Goal: Feedback & Contribution: Submit feedback/report problem

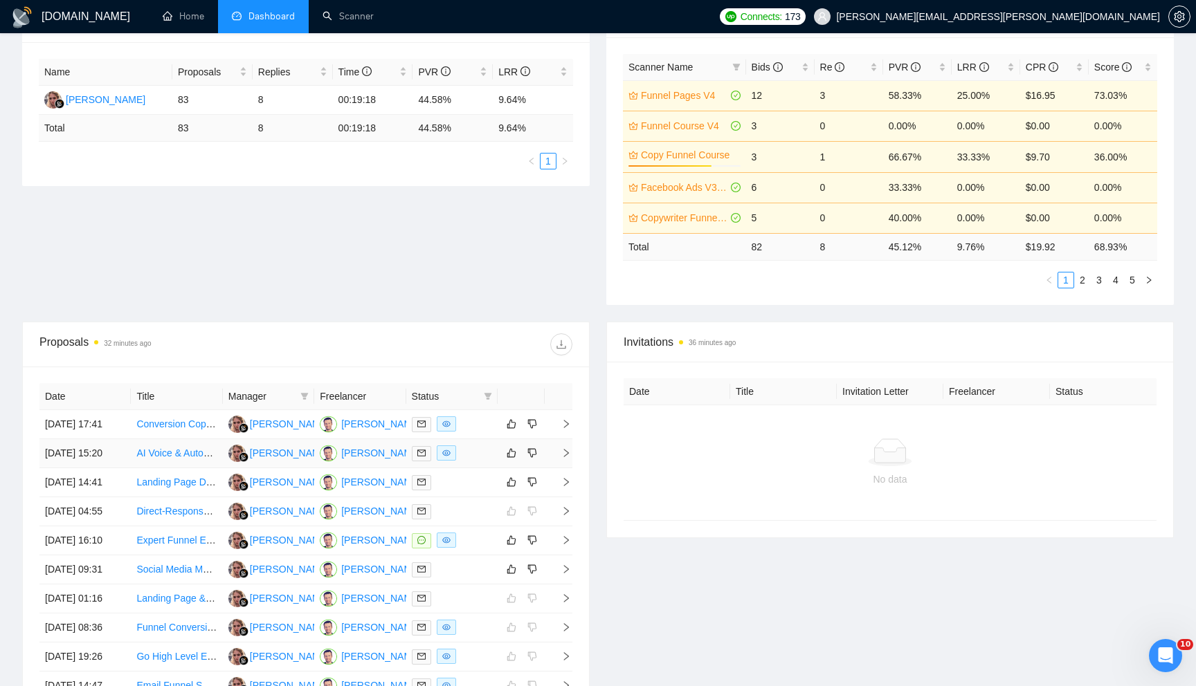
scroll to position [271, 0]
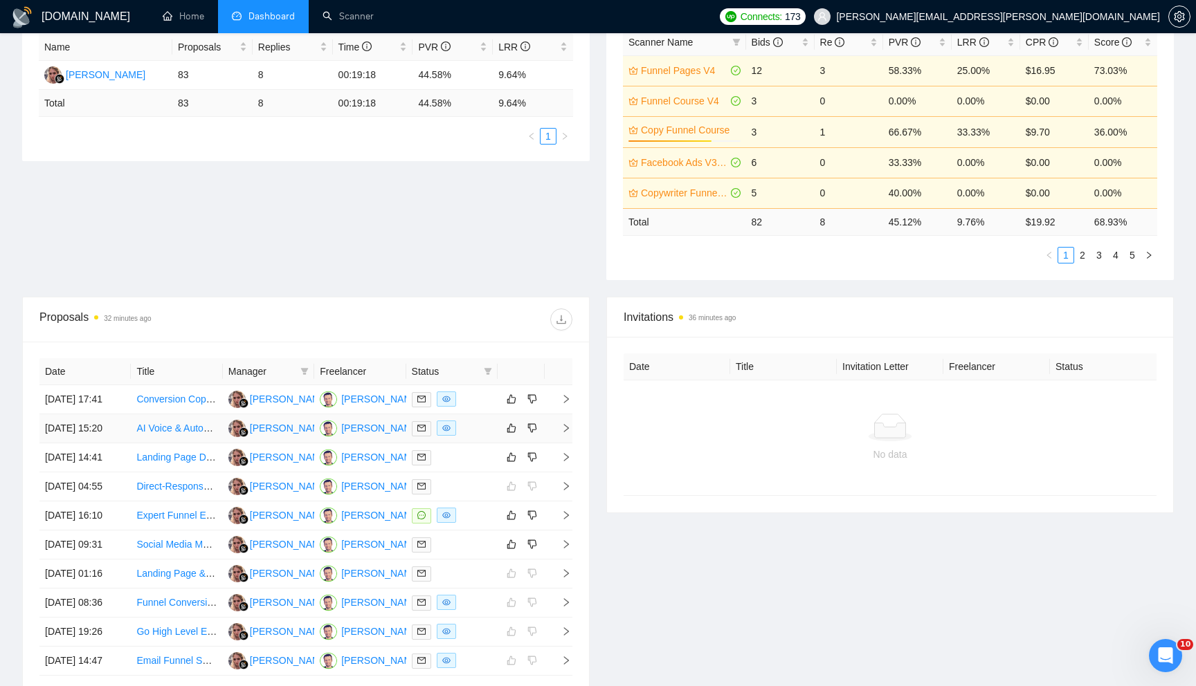
click at [565, 432] on icon "right" at bounding box center [566, 428] width 5 height 8
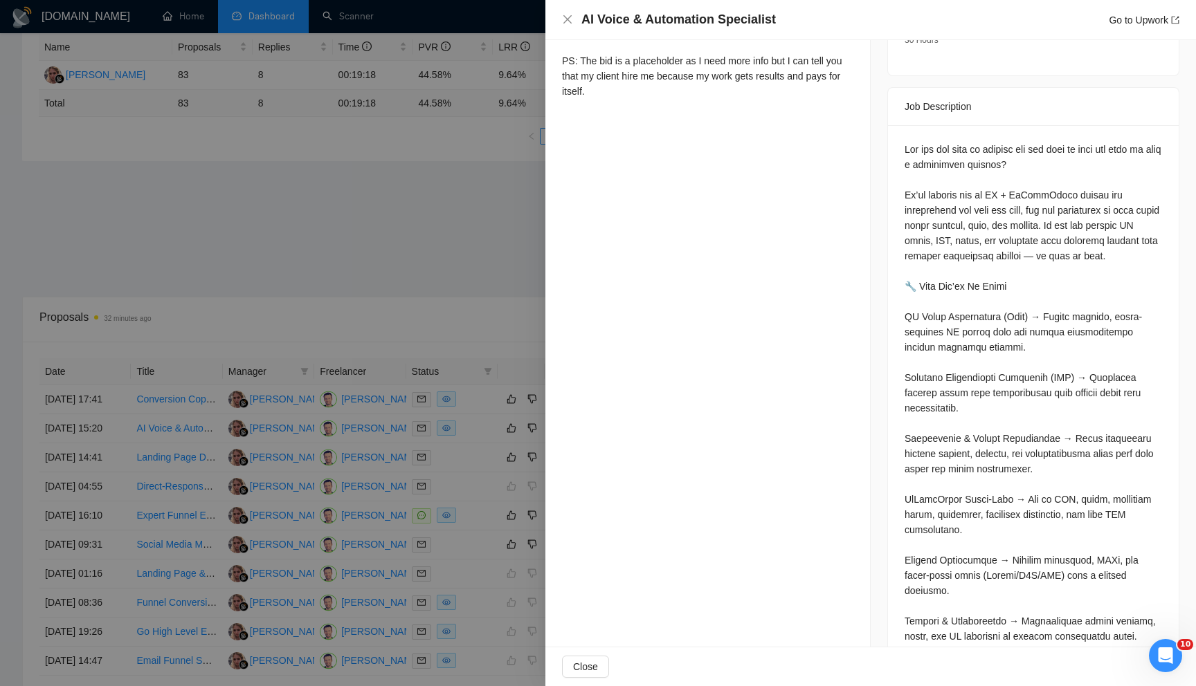
scroll to position [568, 0]
drag, startPoint x: 900, startPoint y: 295, endPoint x: 996, endPoint y: 329, distance: 102.0
copy div "I Voice Development (Vapi) → Create natural, human-sounding AI voices that can …"
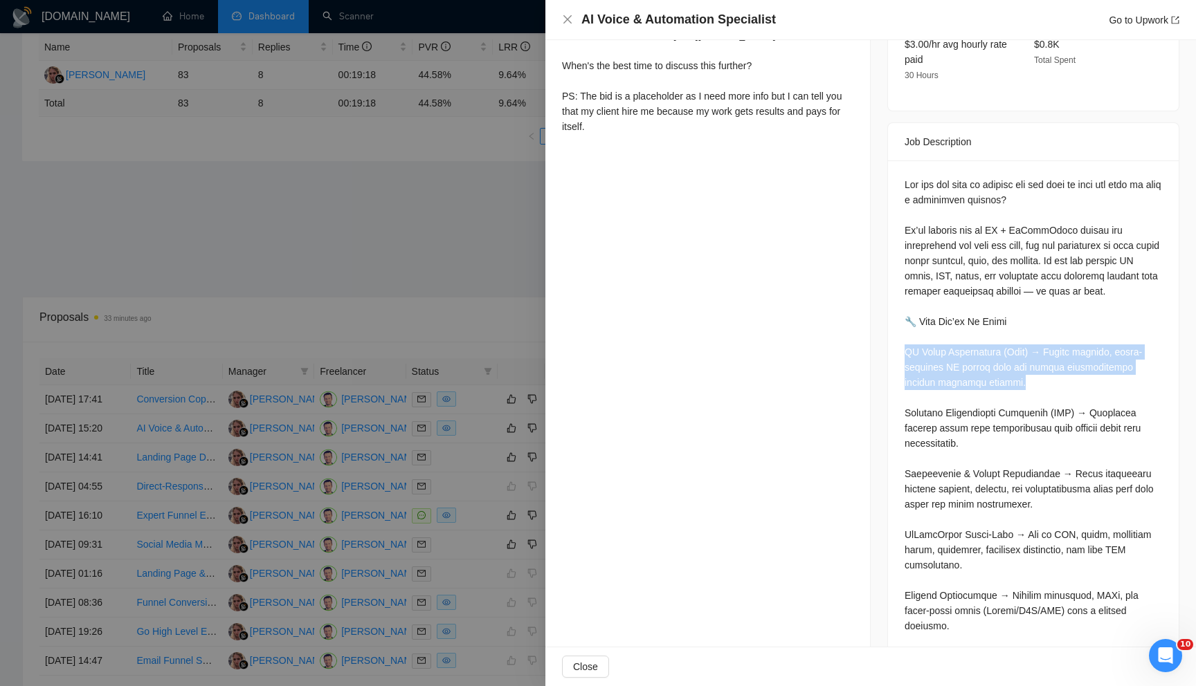
scroll to position [0, 0]
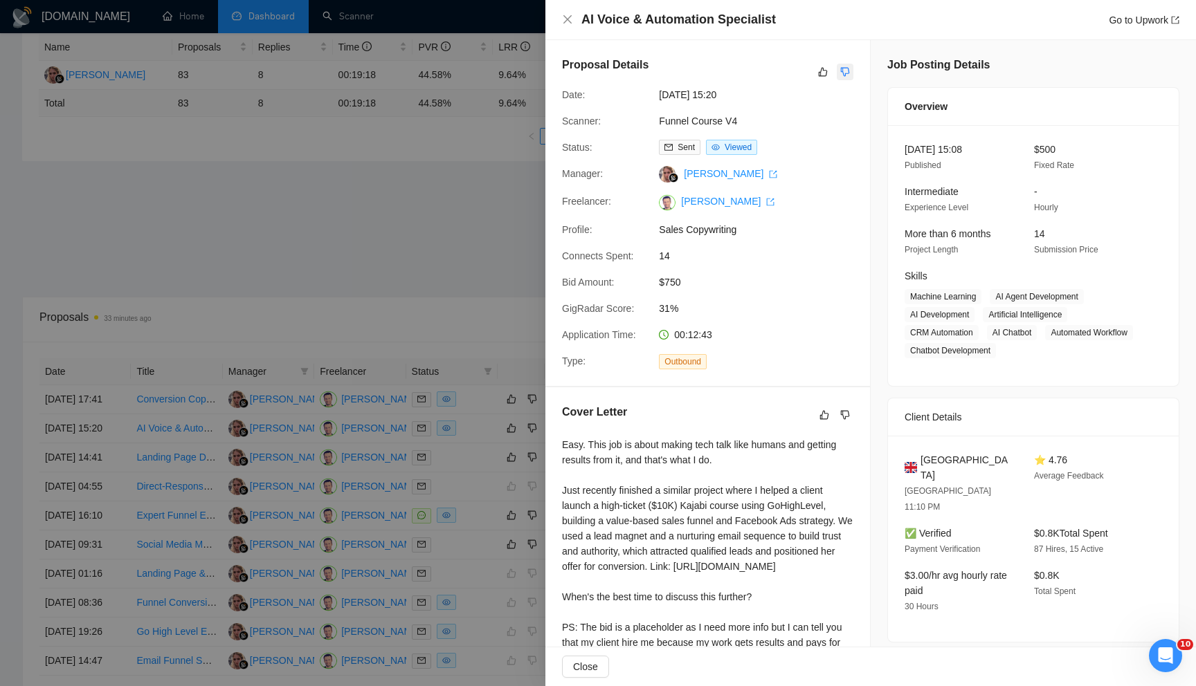
click at [845, 71] on icon "dislike" at bounding box center [845, 71] width 10 height 11
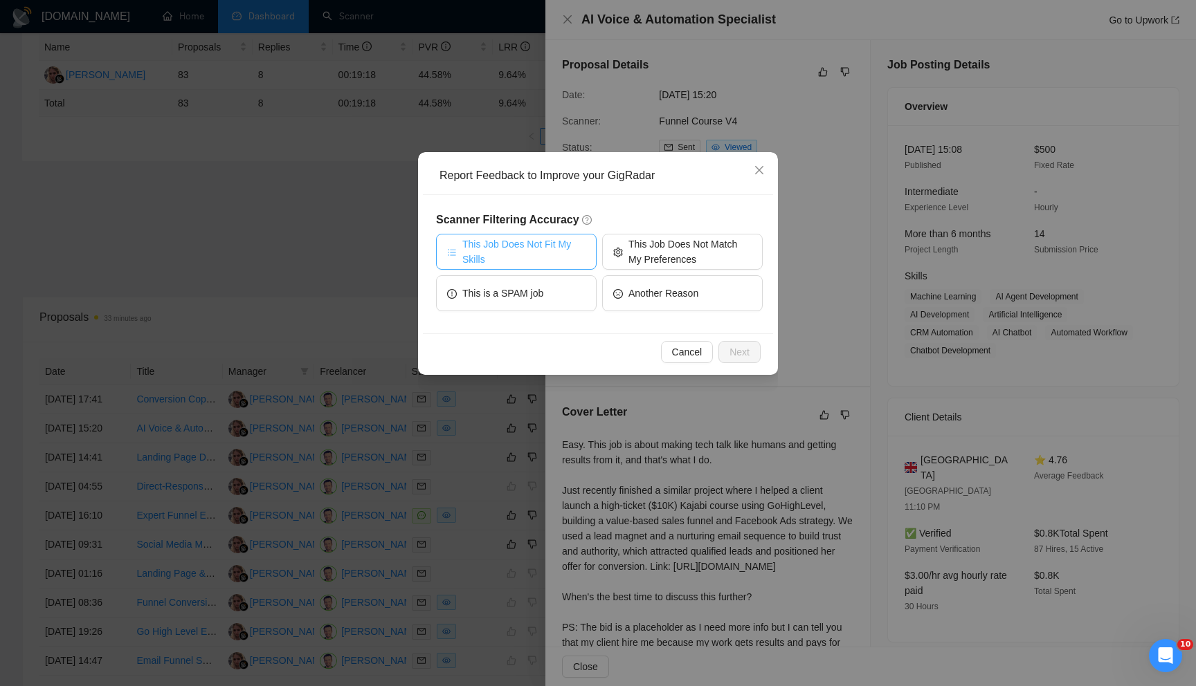
click at [578, 244] on span "This Job Does Not Fit My Skills" at bounding box center [523, 252] width 123 height 30
click at [747, 347] on span "Next" at bounding box center [739, 352] width 20 height 15
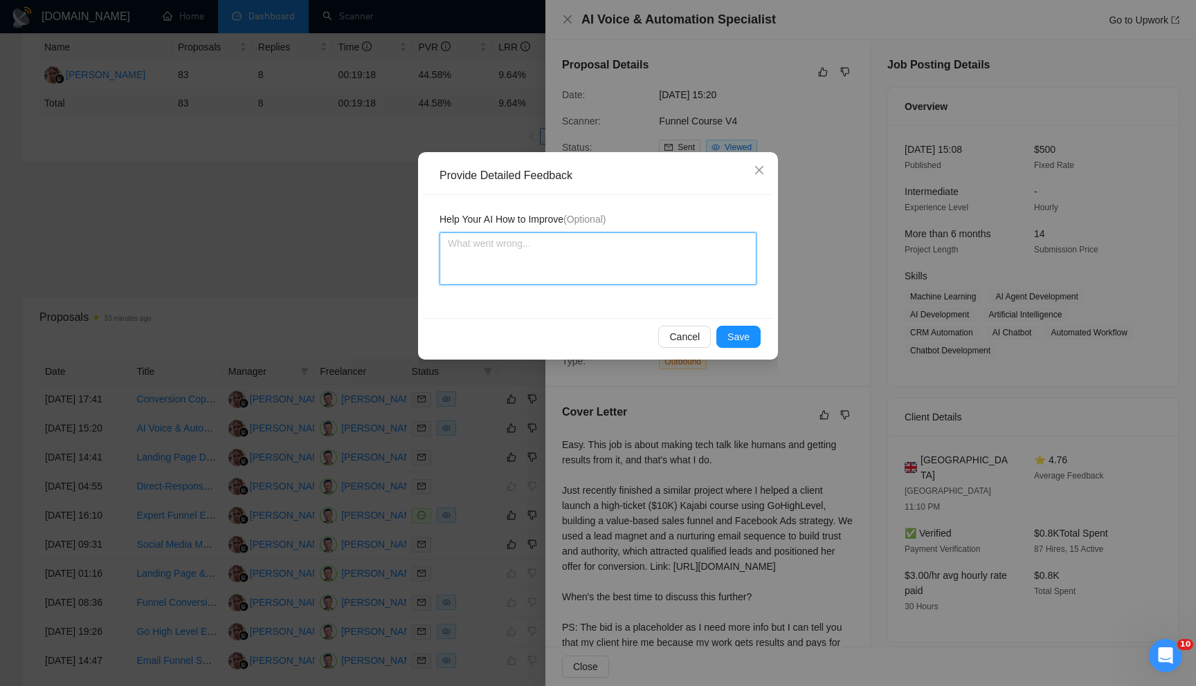
click at [619, 245] on textarea at bounding box center [597, 258] width 317 height 53
type textarea "I"
type textarea "I d"
type textarea "I do"
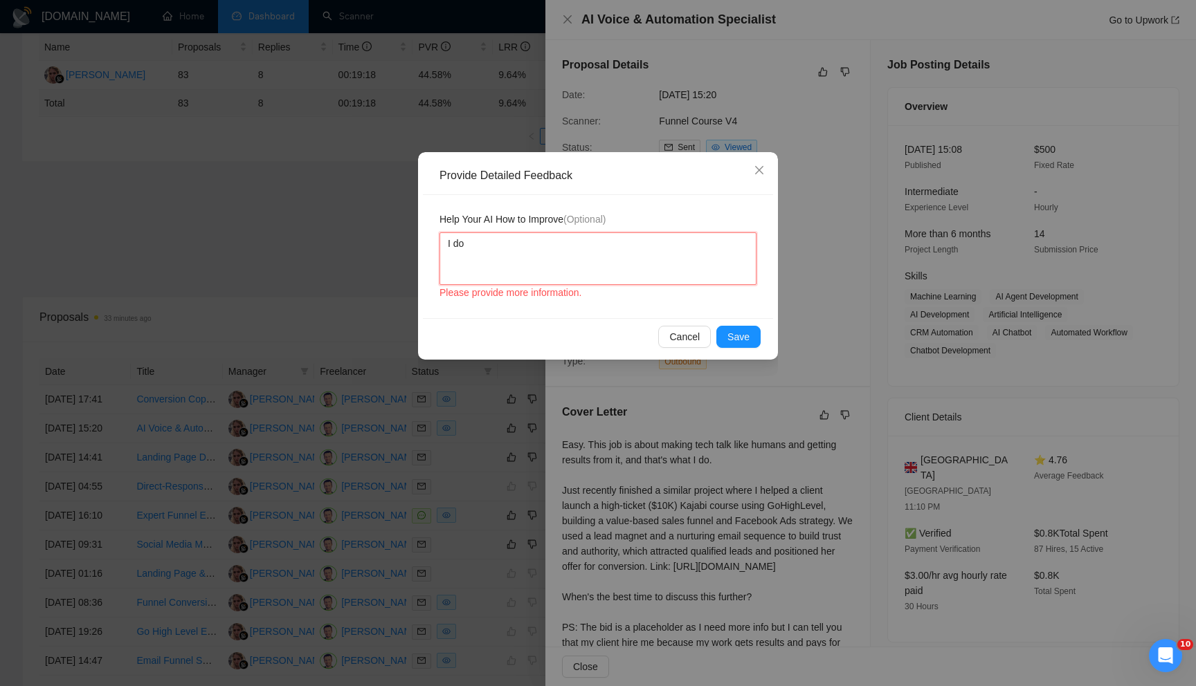
type textarea "I do"
type textarea "I do n"
type textarea "I do no"
type textarea "I do not"
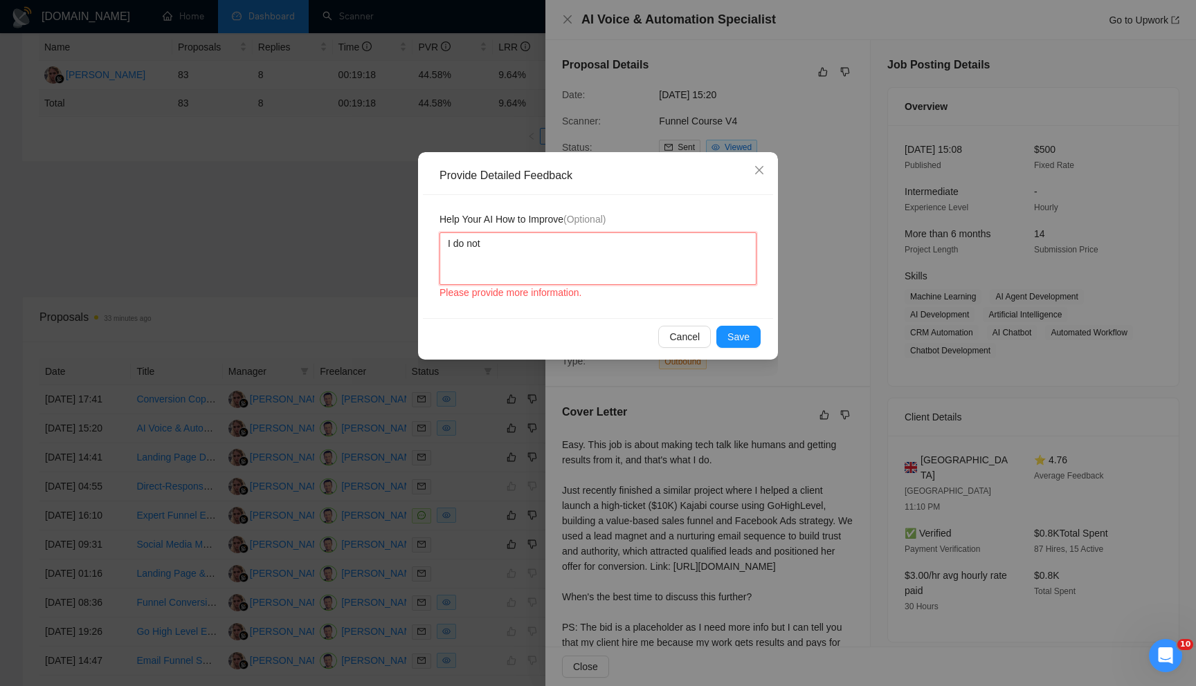
type textarea "I do not d"
type textarea "I do not do"
type textarea "I do not do A"
type textarea "I do not do AI"
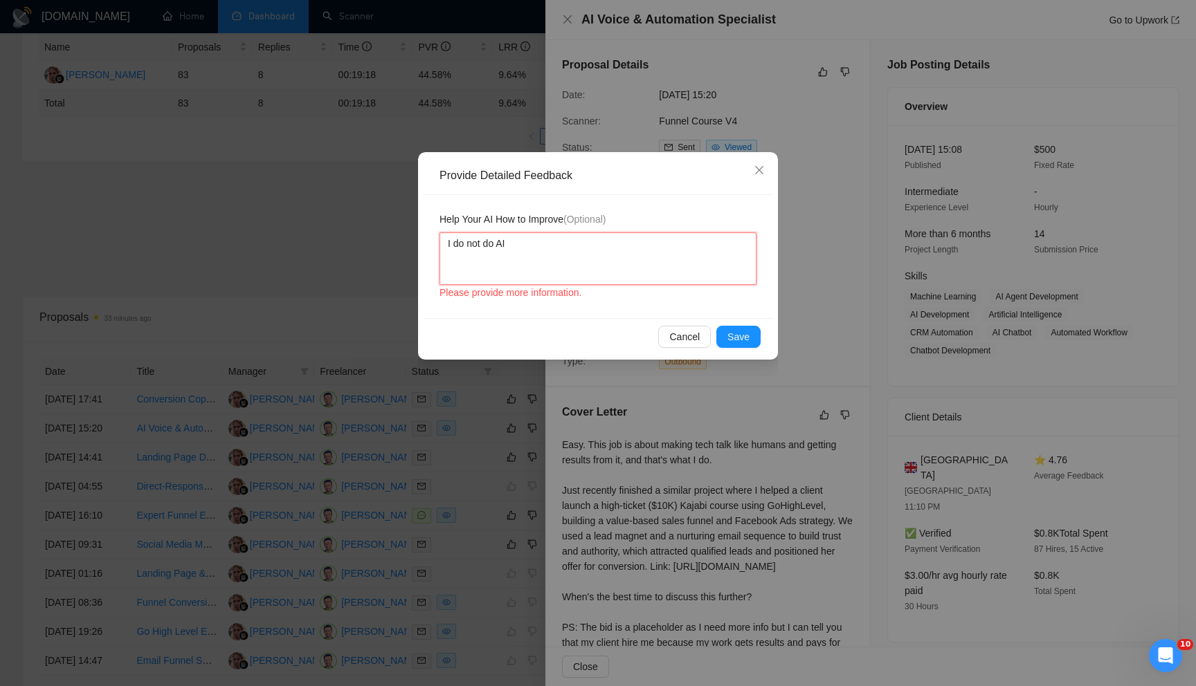
type textarea "I do not do AI"
type textarea "I do not do AI v"
type textarea "I do not do AI vo"
type textarea "I do not do AI voi"
type textarea "I do not do AI voic"
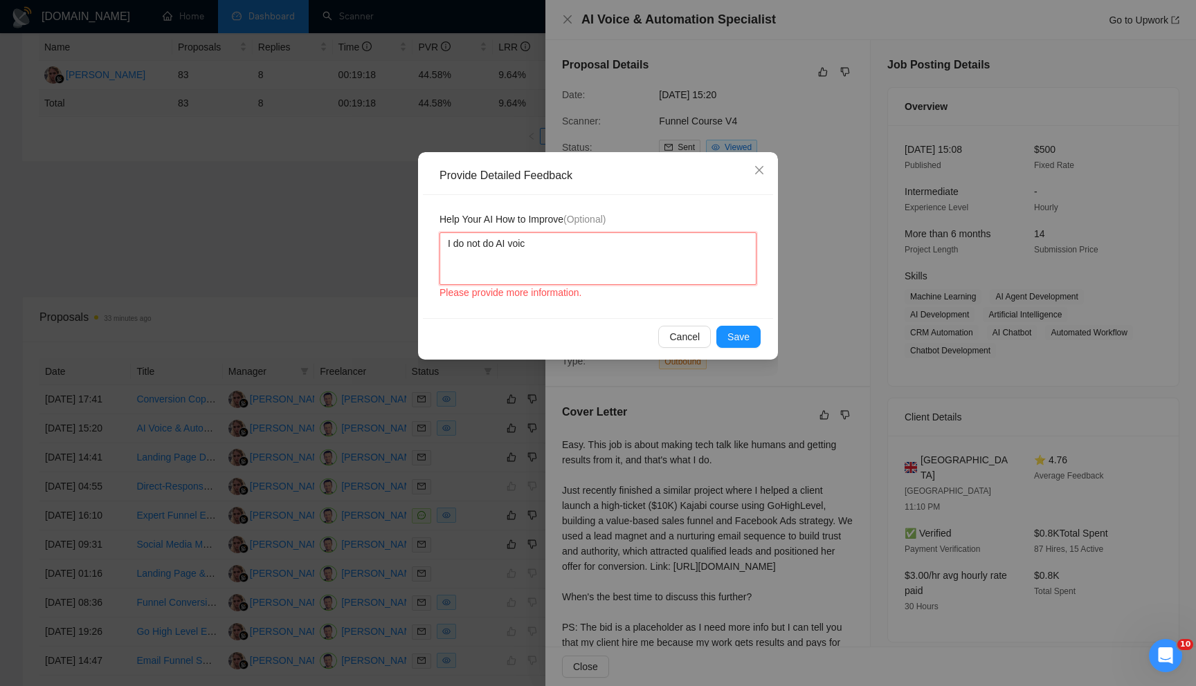
type textarea "I do not do AI voice"
type textarea "I do not do AI voice:"
paste textarea "AI Voice Development (Vapi) → Create natural, human-sounding AI voices that can…"
type textarea "I do not do AI voice: AI Voice Development (Vapi) → Create natural, human-sound…"
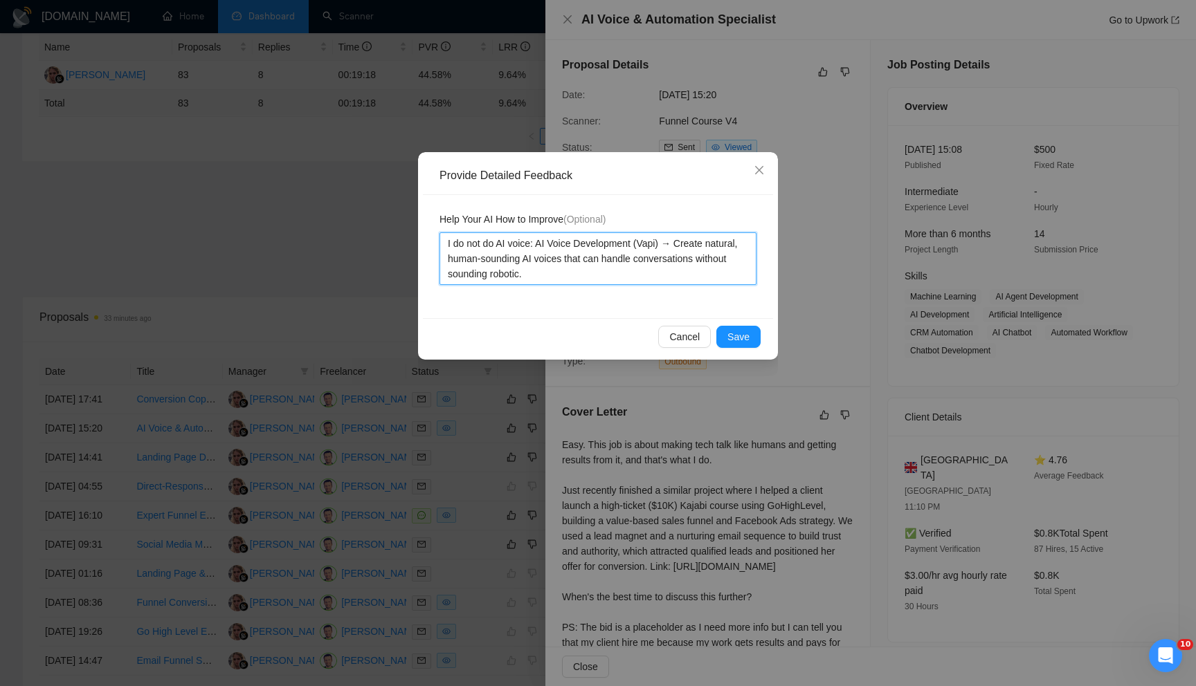
type textarea "I do not do AI voice: AI Voice Development (Vapi) → Create natural, human-sound…"
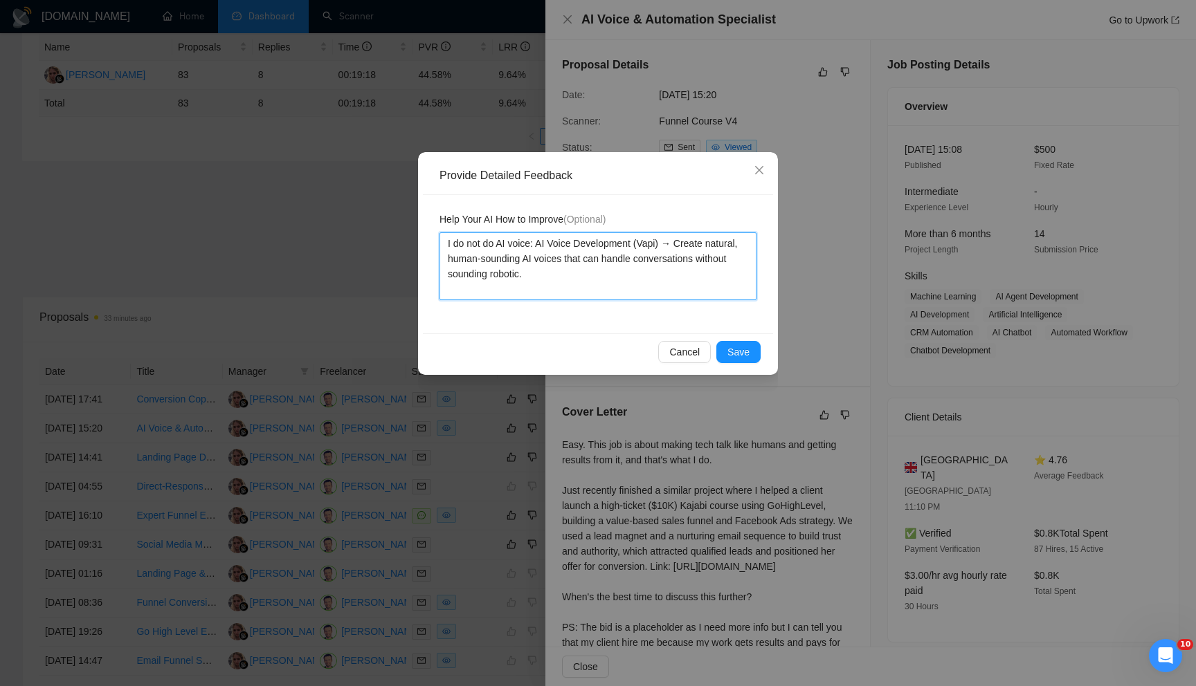
type textarea "I do not do AI voice: AI Voice Development (Vapi) → Create natural, human-sound…"
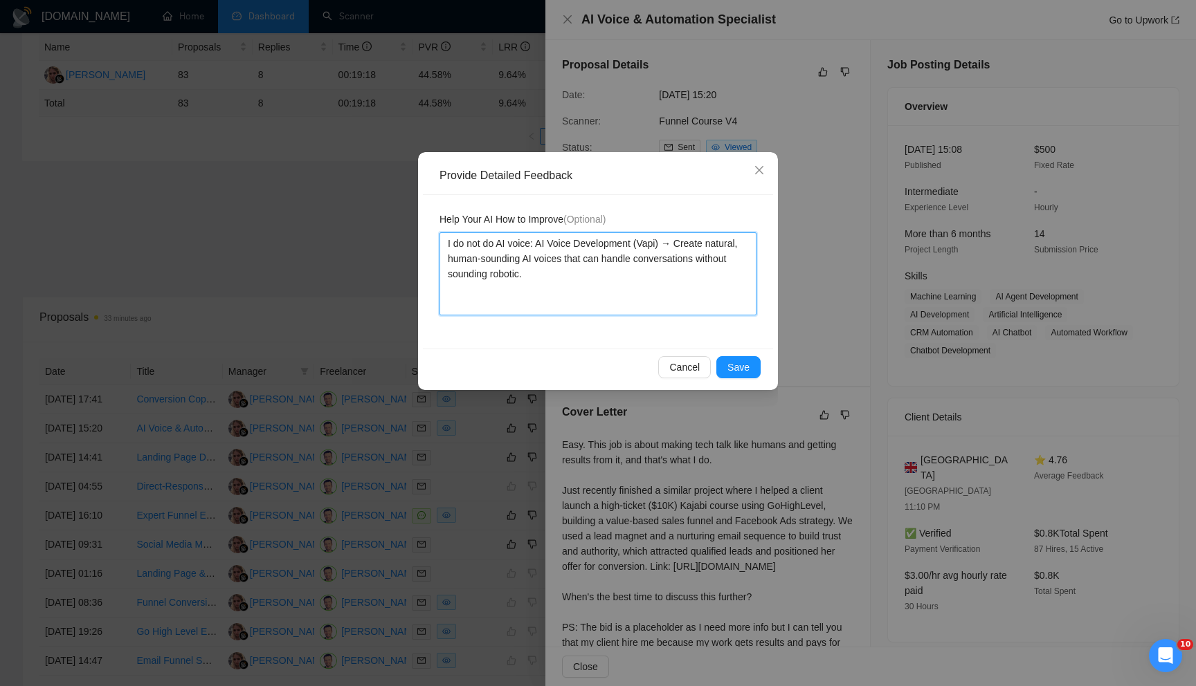
type textarea "I do not do AI voice: AI Voice Development (Vapi) → Create natural, human-sound…"
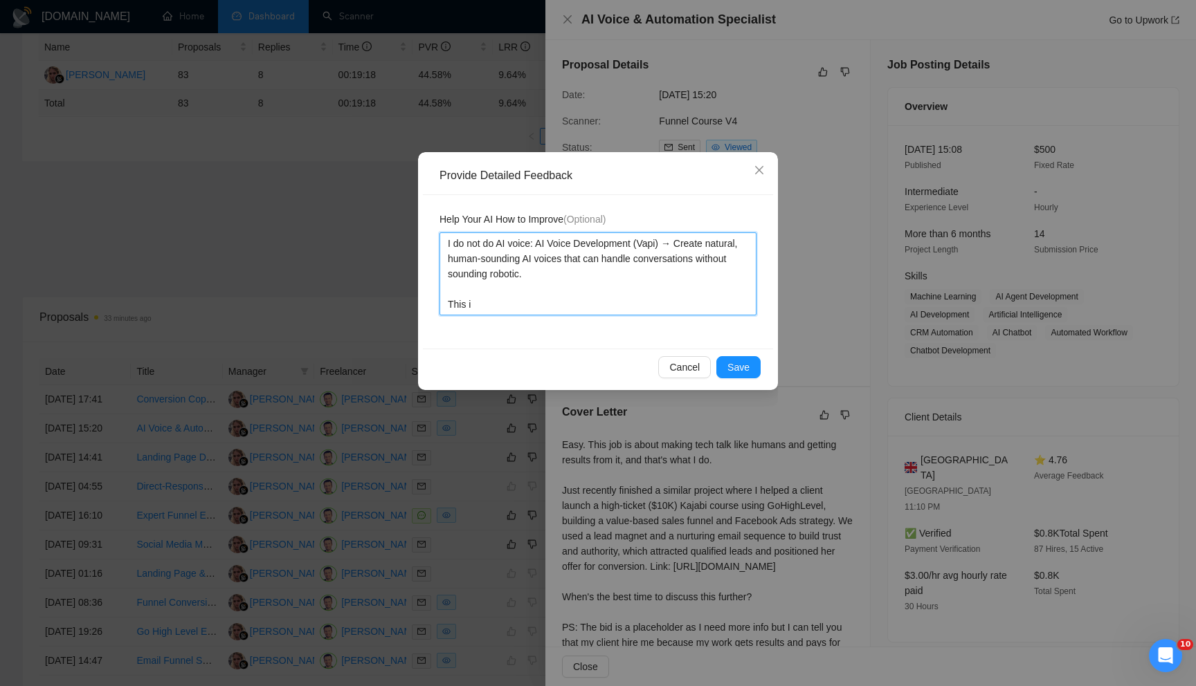
type textarea "I do not do AI voice: AI Voice Development (Vapi) → Create natural, human-sound…"
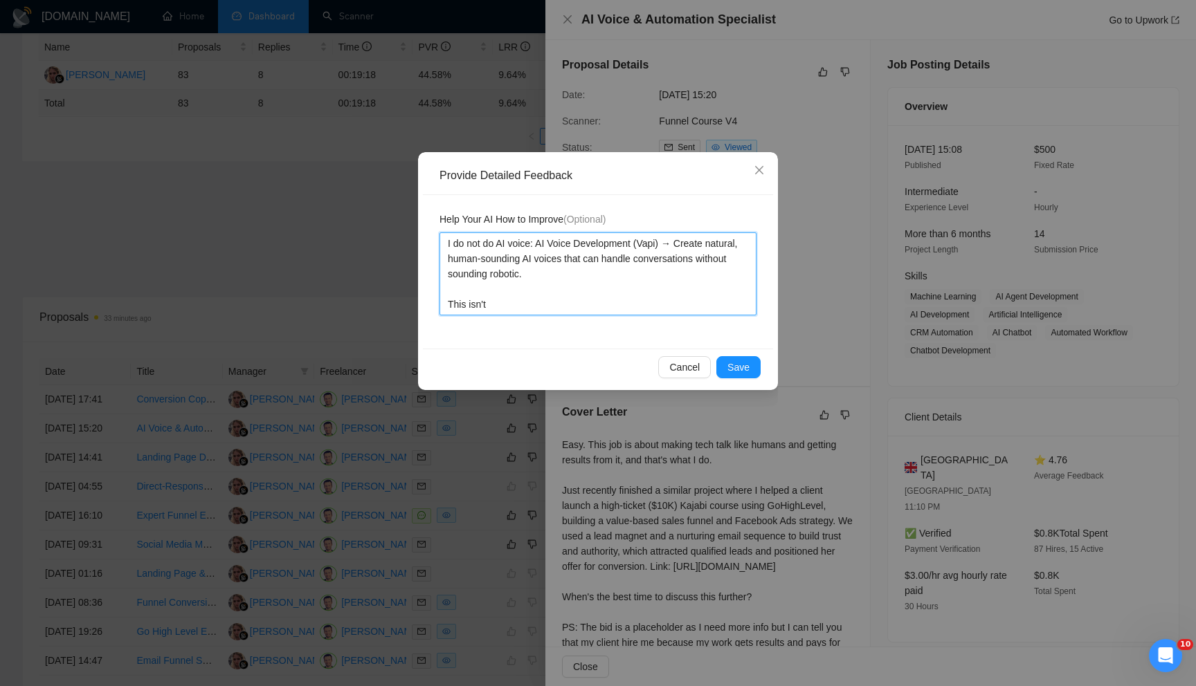
type textarea "I do not do AI voice: AI Voice Development (Vapi) → Create natural, human-sound…"
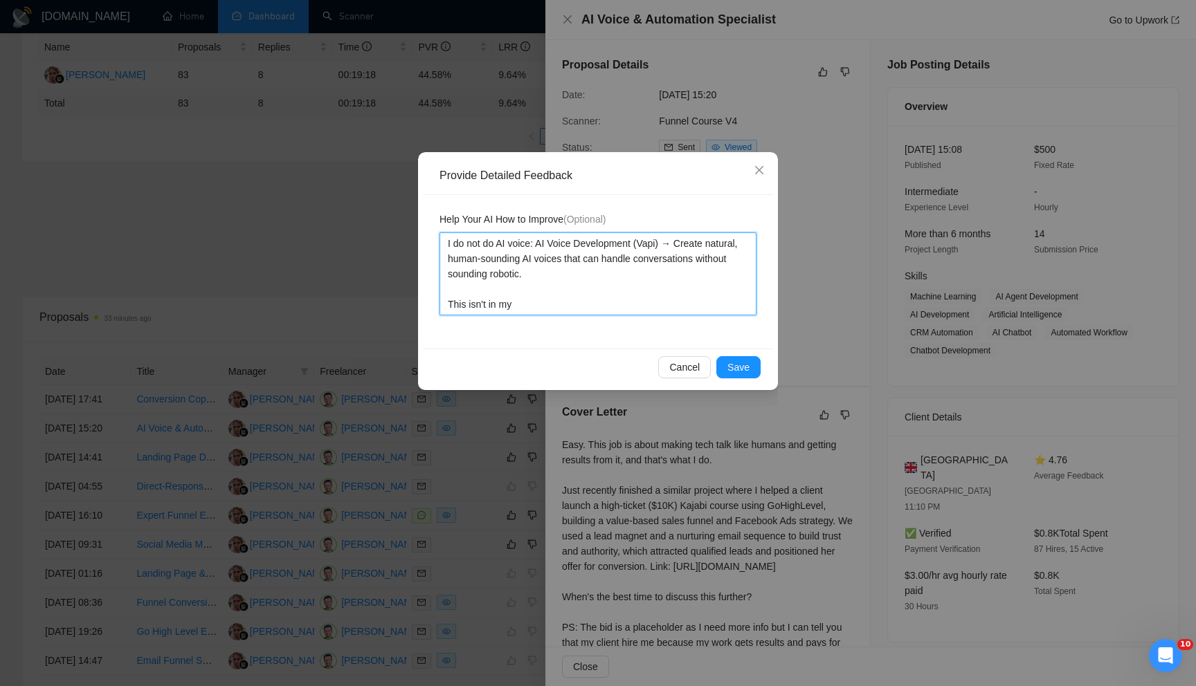
type textarea "I do not do AI voice: AI Voice Development (Vapi) → Create natural, human-sound…"
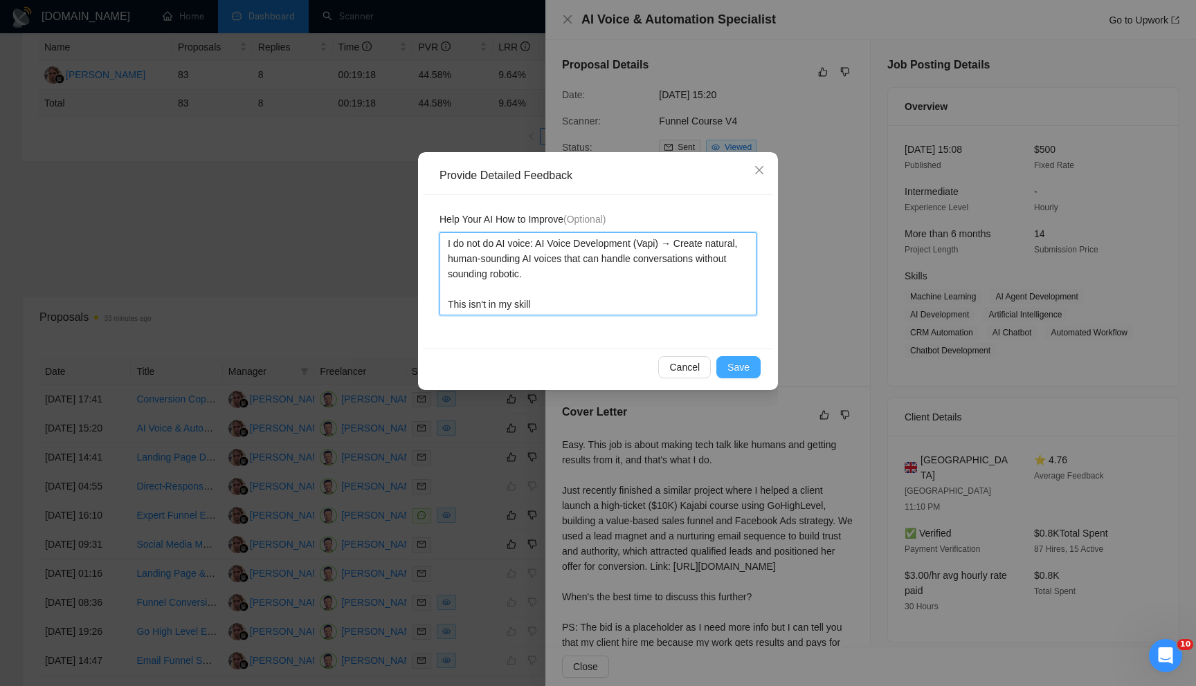
type textarea "I do not do AI voice: AI Voice Development (Vapi) → Create natural, human-sound…"
click at [737, 364] on span "Save" at bounding box center [738, 367] width 22 height 15
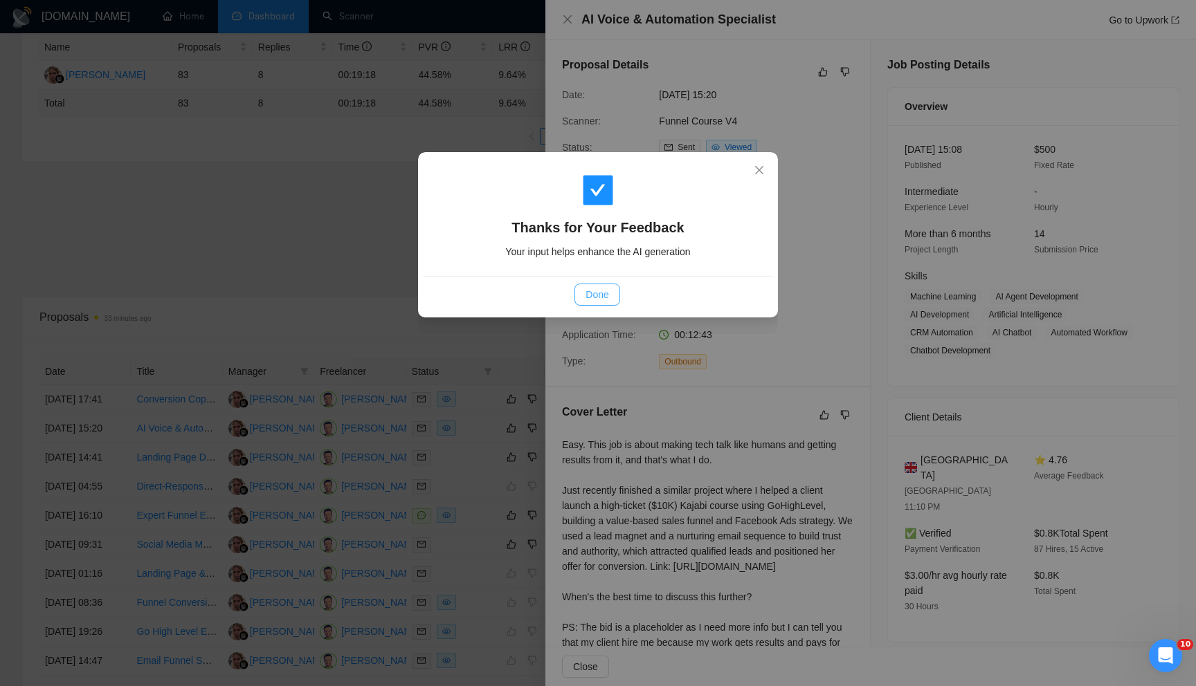
click at [588, 302] on span "Done" at bounding box center [596, 294] width 23 height 15
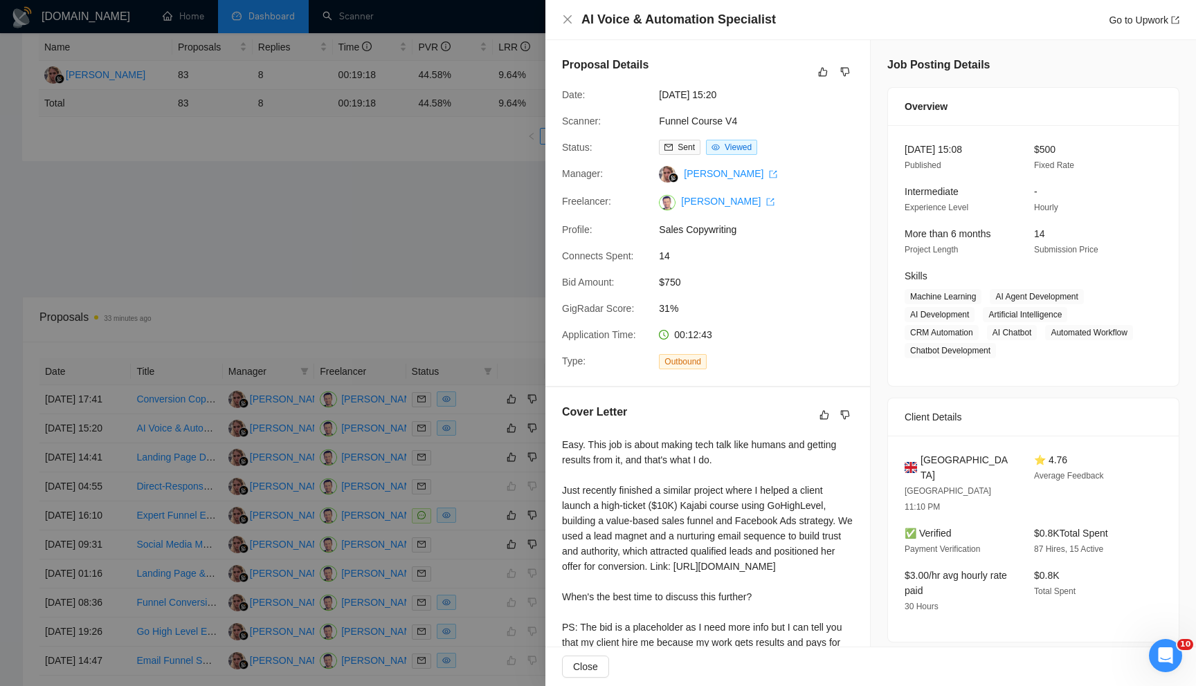
click at [475, 255] on div at bounding box center [598, 343] width 1196 height 686
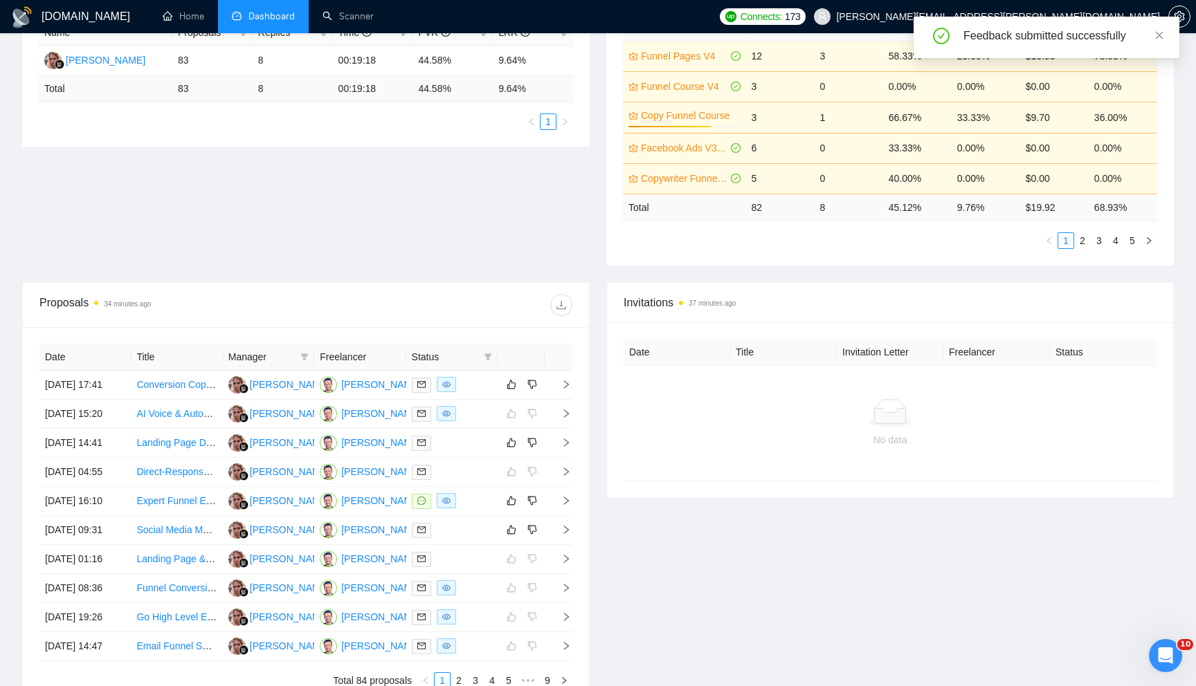
scroll to position [289, 0]
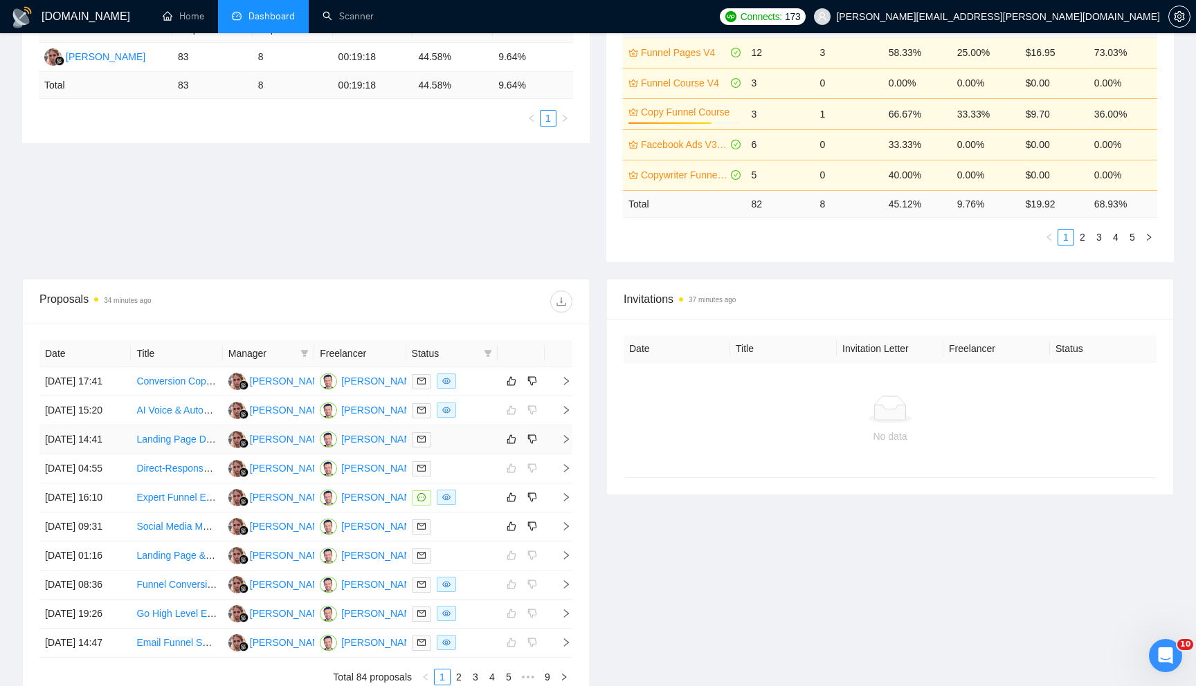
click at [568, 444] on icon "right" at bounding box center [566, 440] width 10 height 10
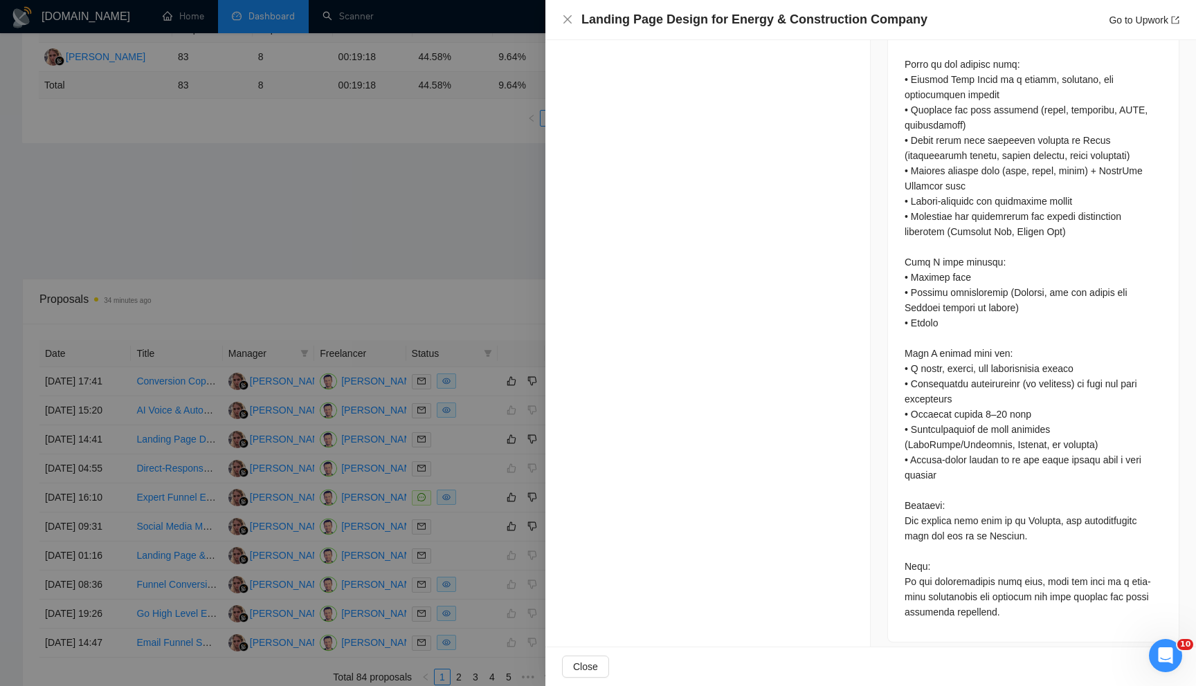
scroll to position [821, 0]
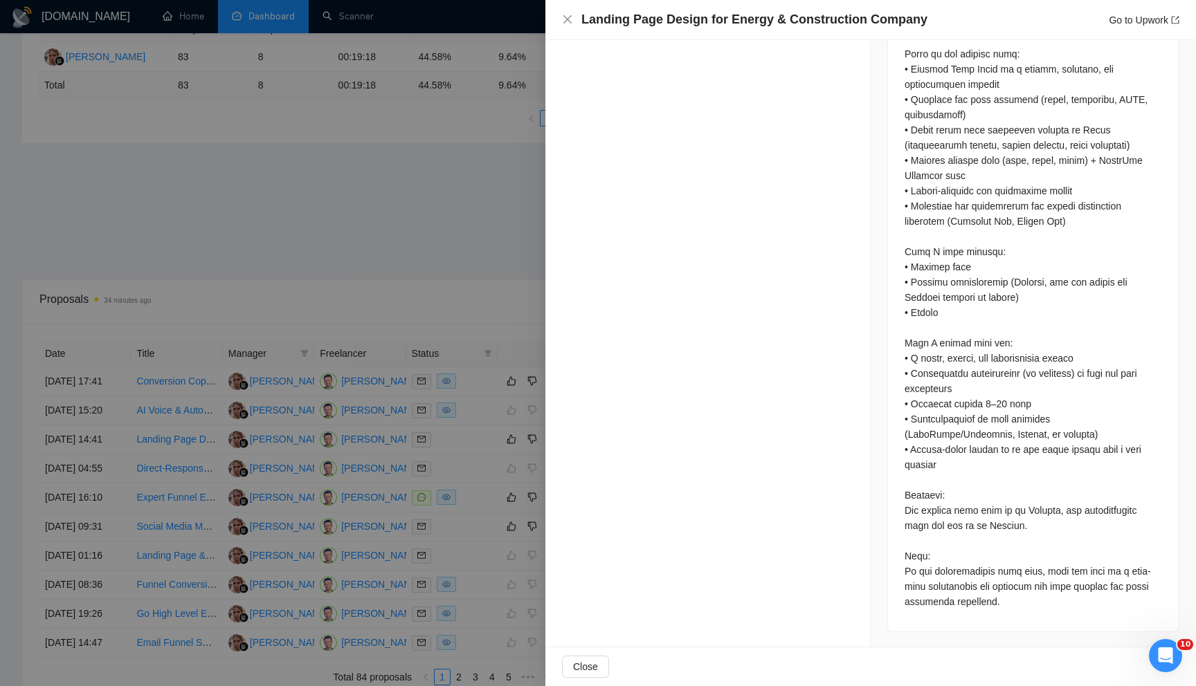
click at [424, 290] on div at bounding box center [598, 343] width 1196 height 686
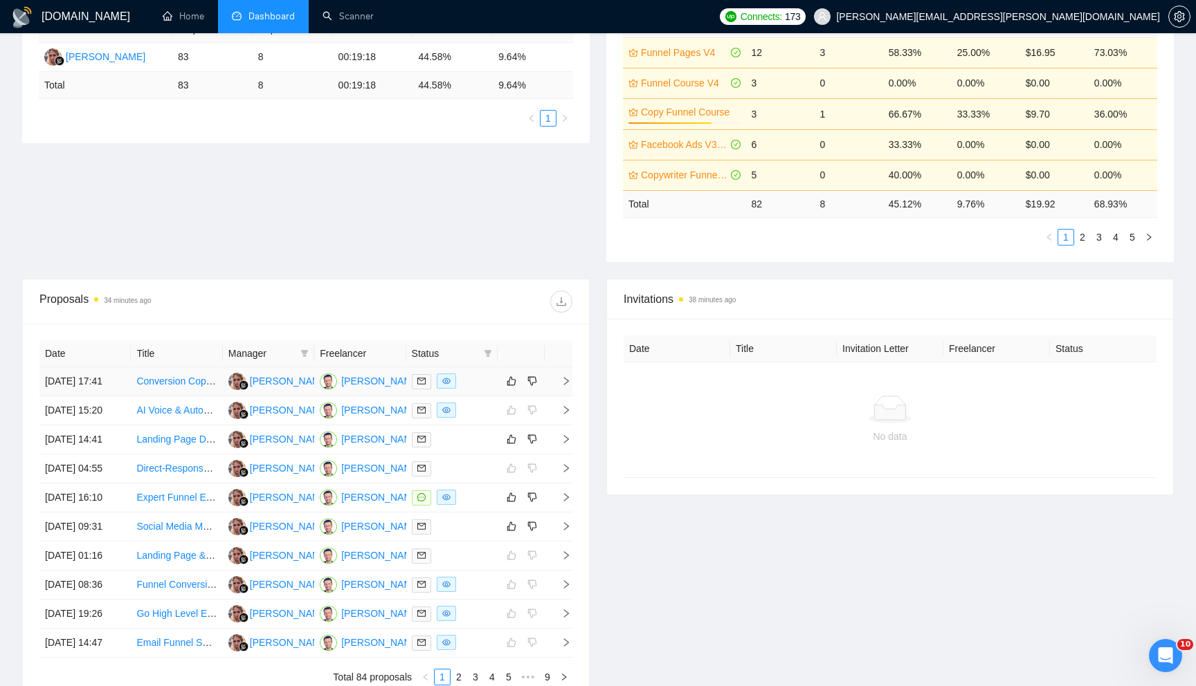
click at [567, 386] on icon "right" at bounding box center [566, 381] width 10 height 10
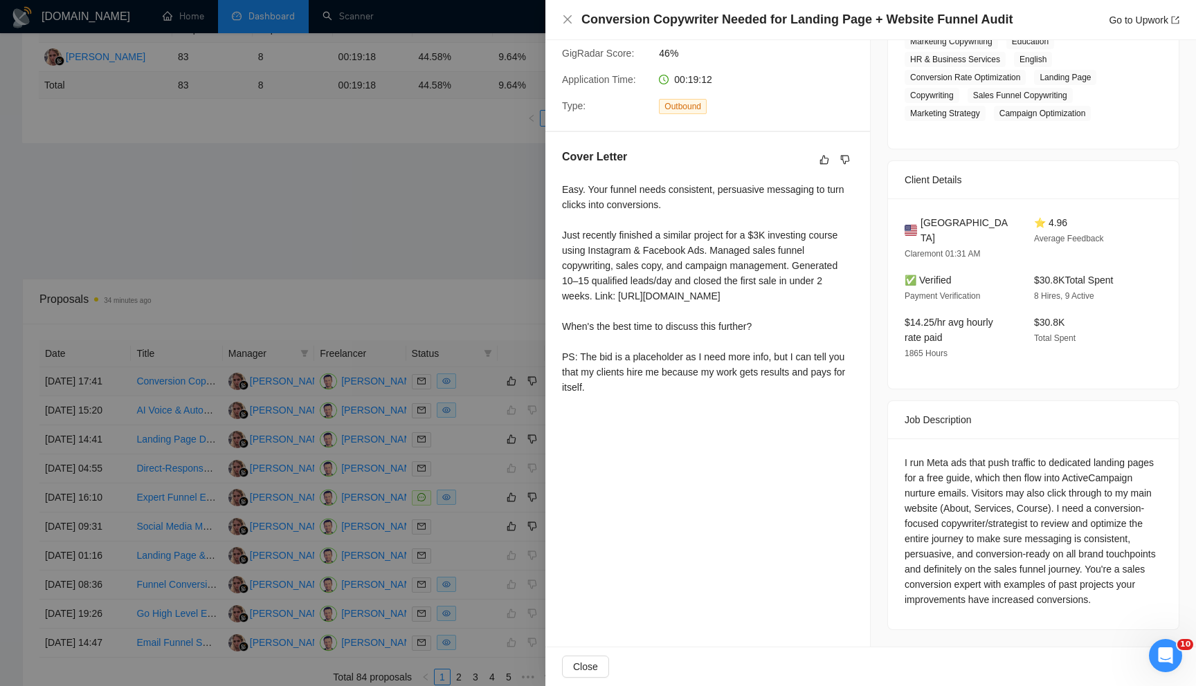
scroll to position [253, 0]
click at [456, 304] on div at bounding box center [598, 343] width 1196 height 686
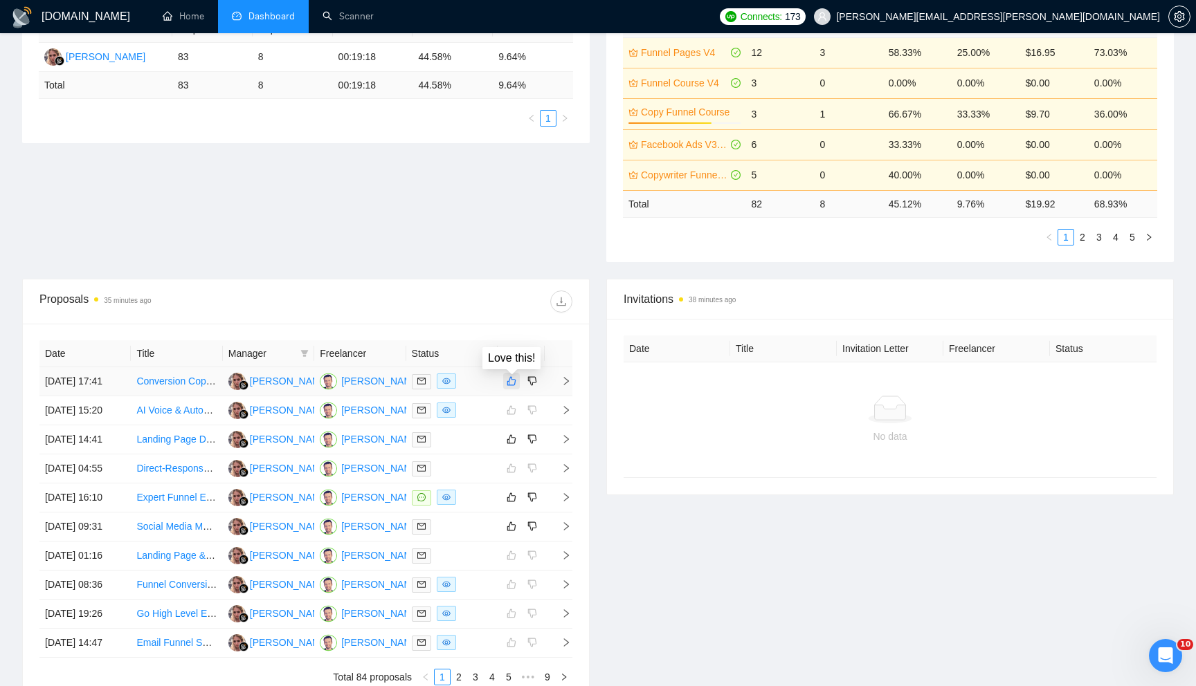
click at [513, 387] on icon "like" at bounding box center [512, 381] width 10 height 11
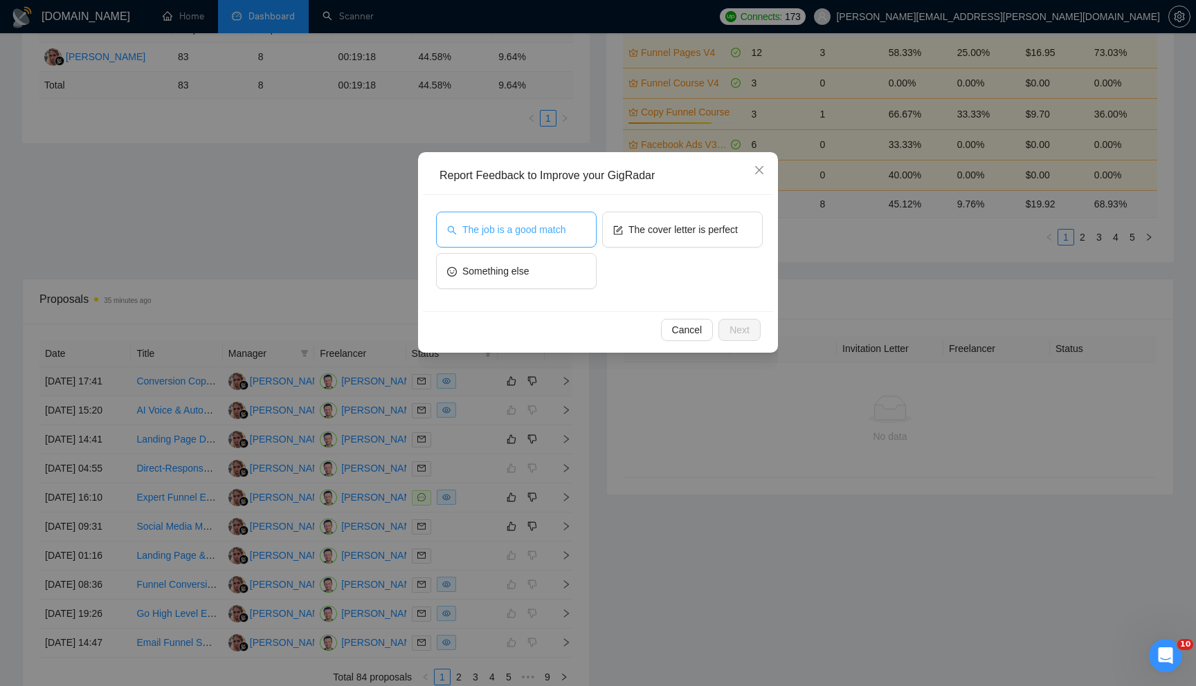
click at [543, 239] on button "The job is a good match" at bounding box center [516, 230] width 161 height 36
click at [733, 331] on span "Next" at bounding box center [739, 329] width 20 height 15
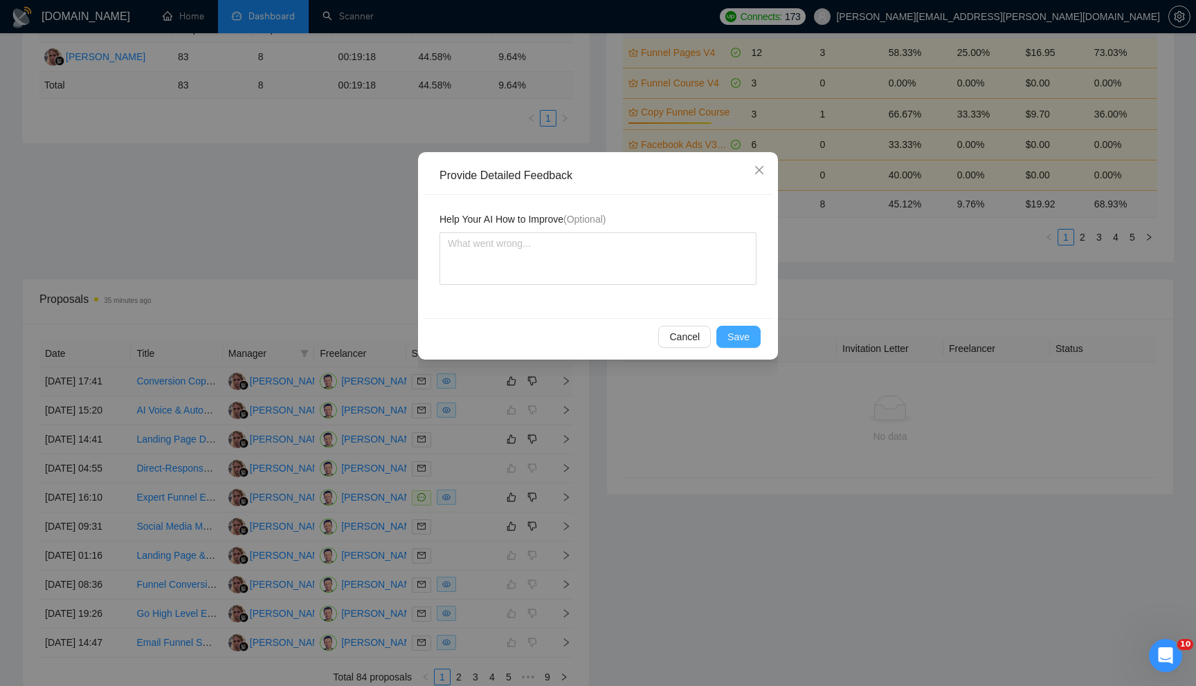
click at [736, 334] on span "Save" at bounding box center [738, 336] width 22 height 15
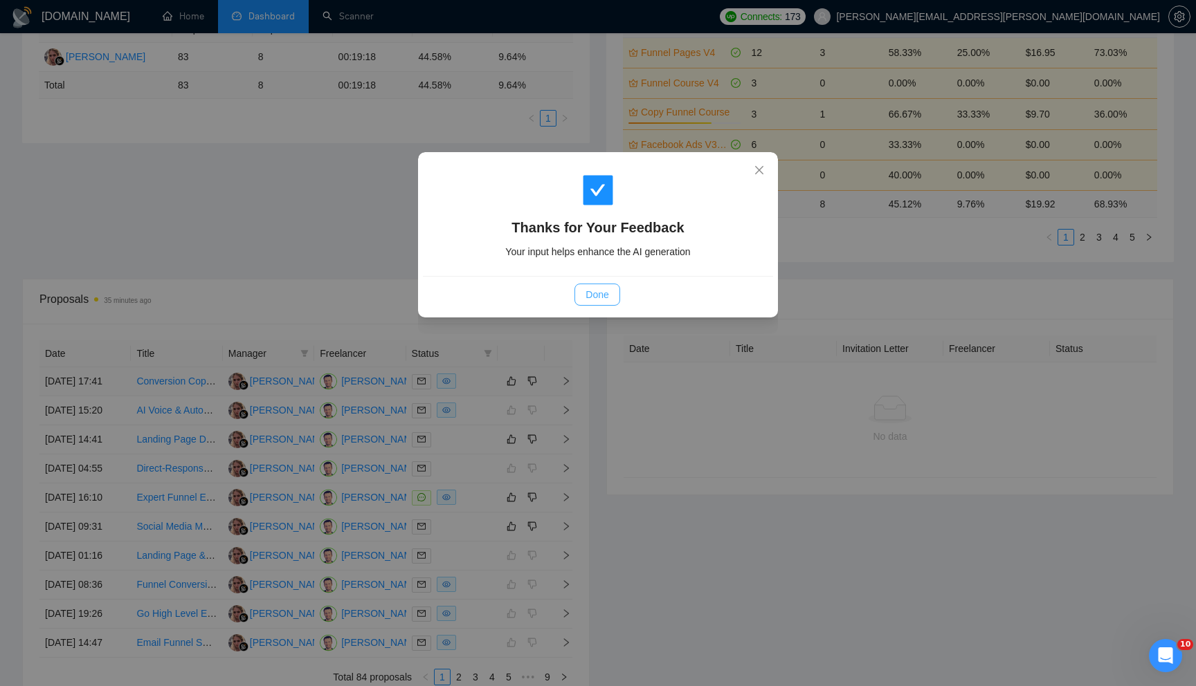
click at [592, 305] on button "Done" at bounding box center [596, 295] width 45 height 22
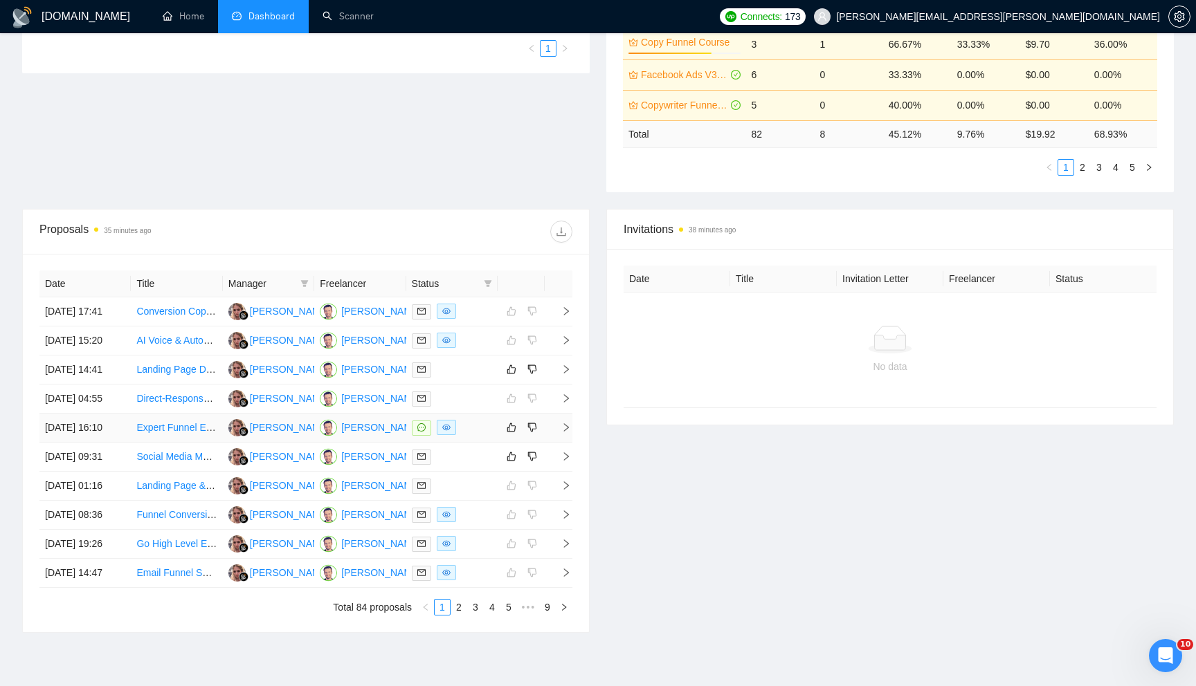
scroll to position [348, 0]
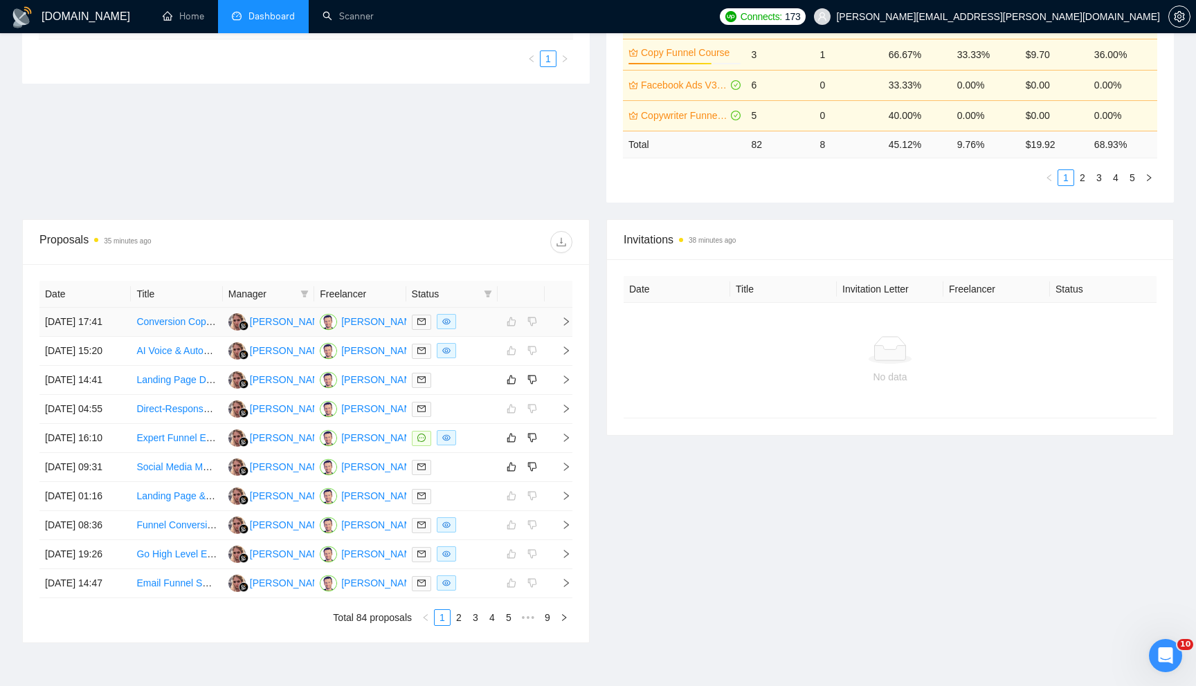
click at [569, 327] on icon "right" at bounding box center [566, 322] width 10 height 10
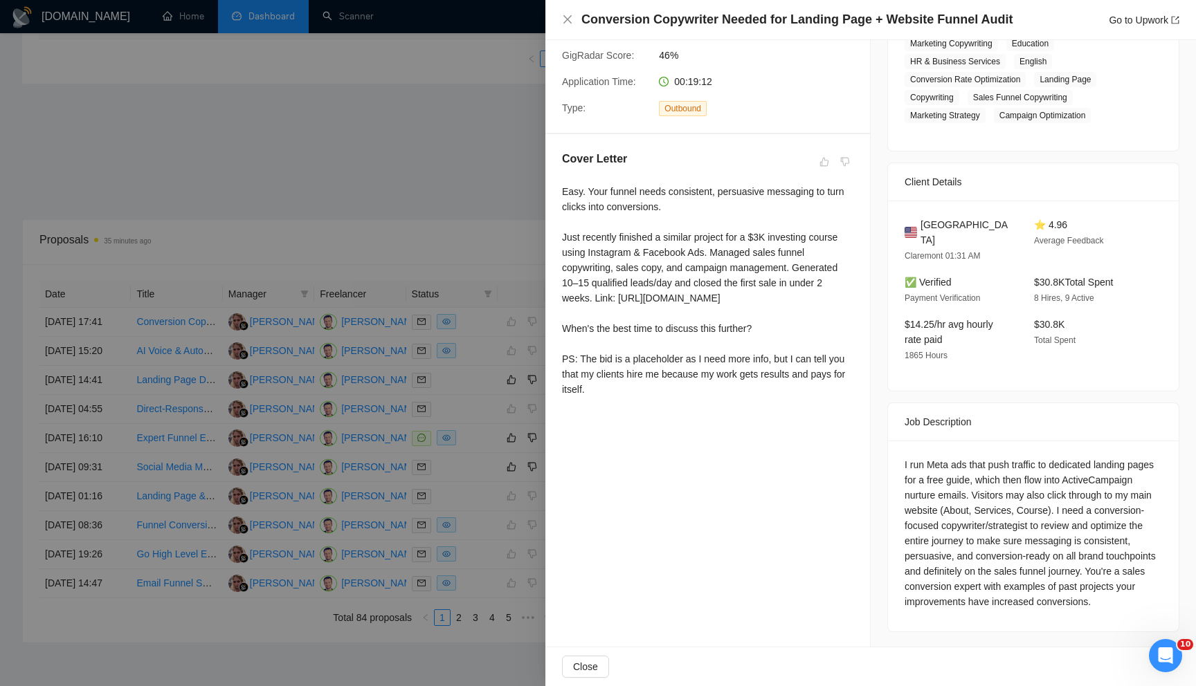
scroll to position [0, 0]
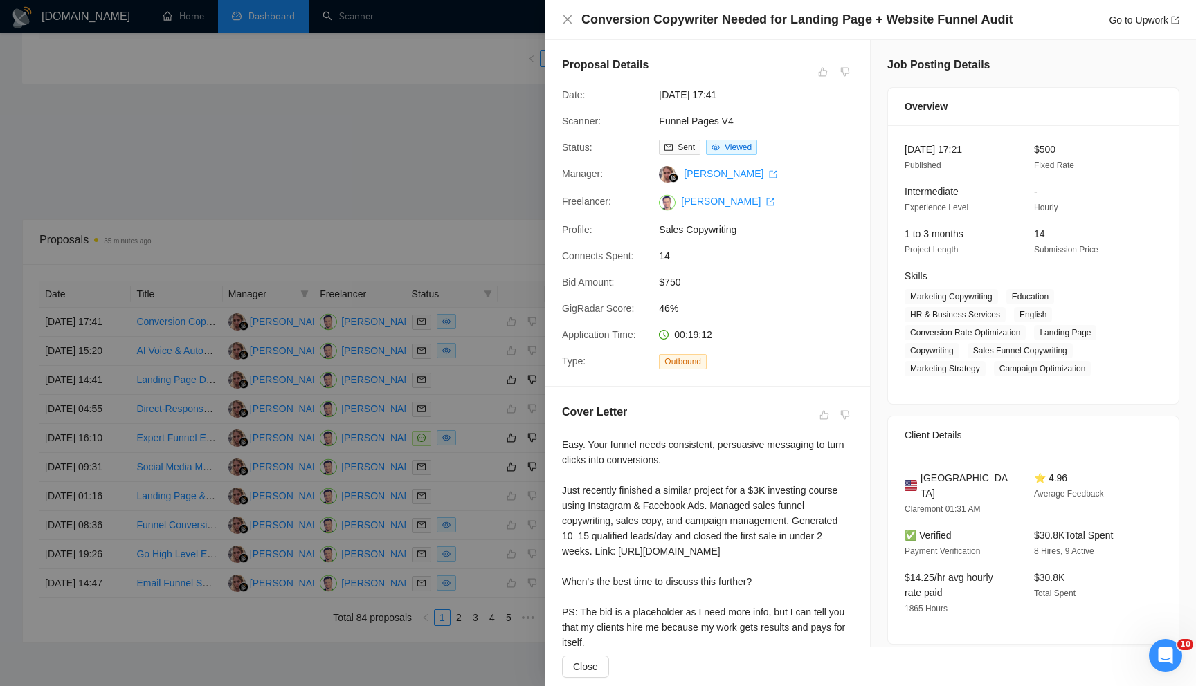
click at [463, 192] on div at bounding box center [598, 343] width 1196 height 686
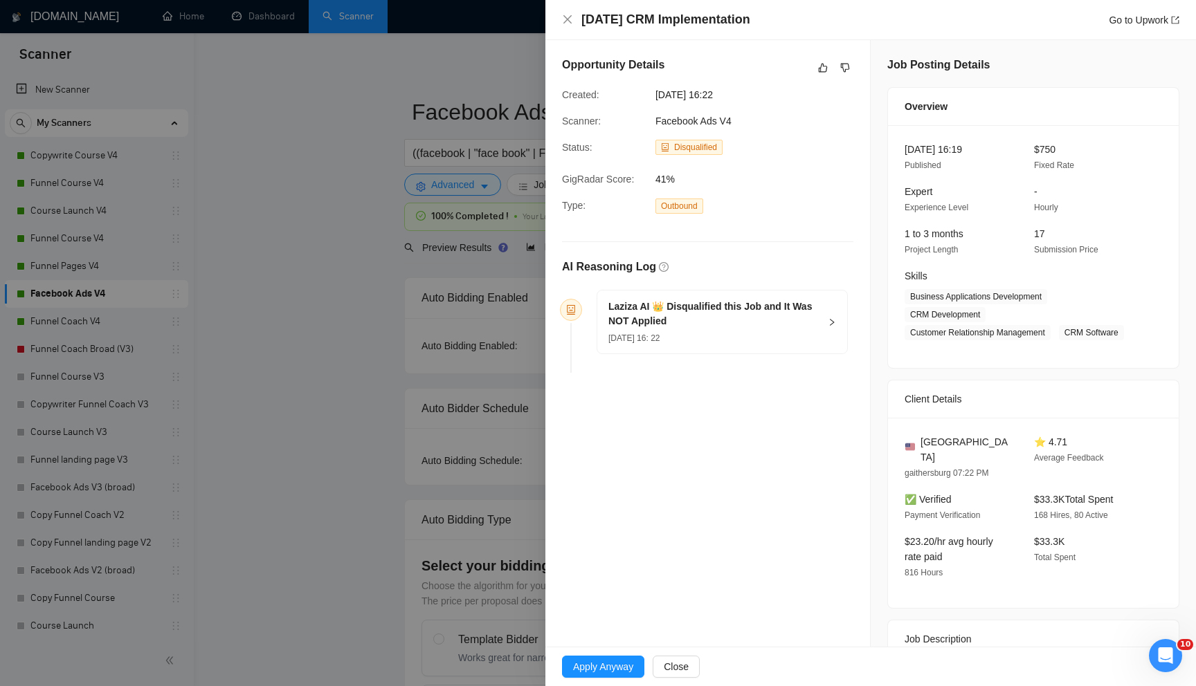
click at [562, 26] on div "Monday CRM Implementation Go to Upwork" at bounding box center [870, 19] width 617 height 17
